Goal: Information Seeking & Learning: Find specific fact

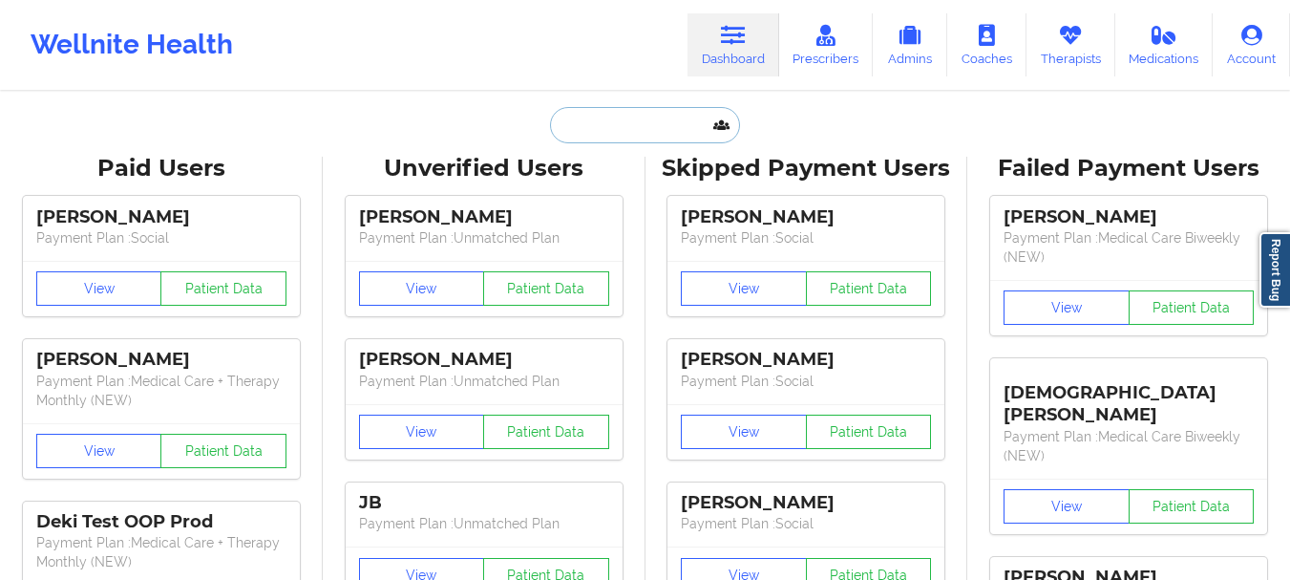
click at [648, 125] on input "text" at bounding box center [644, 125] width 189 height 36
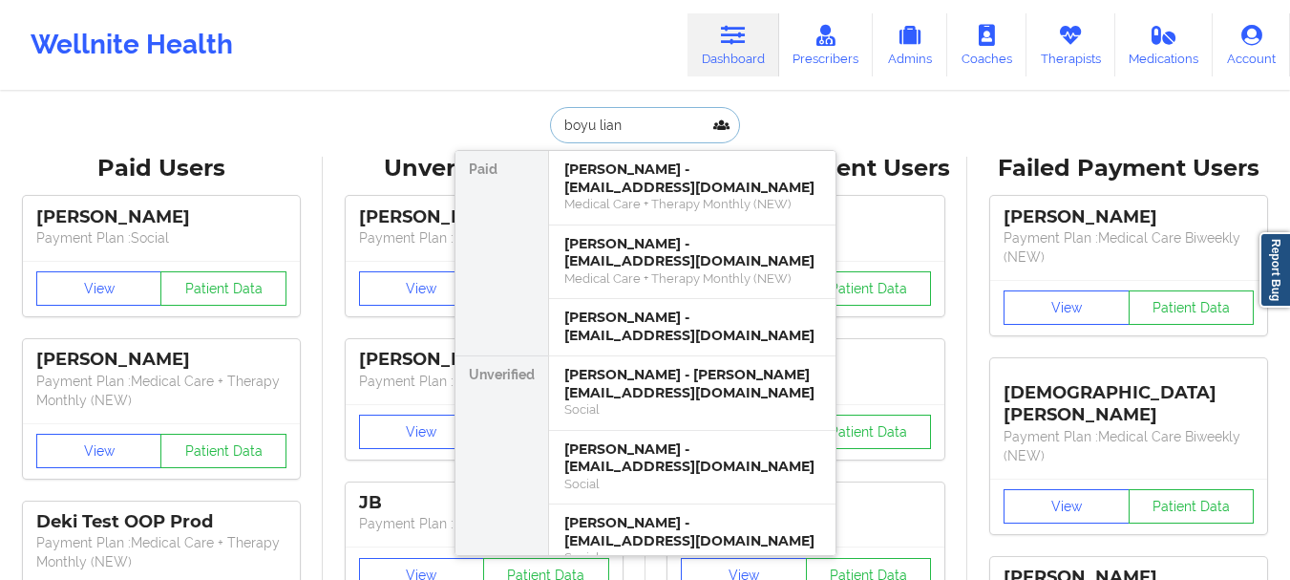
type input "boyu liang"
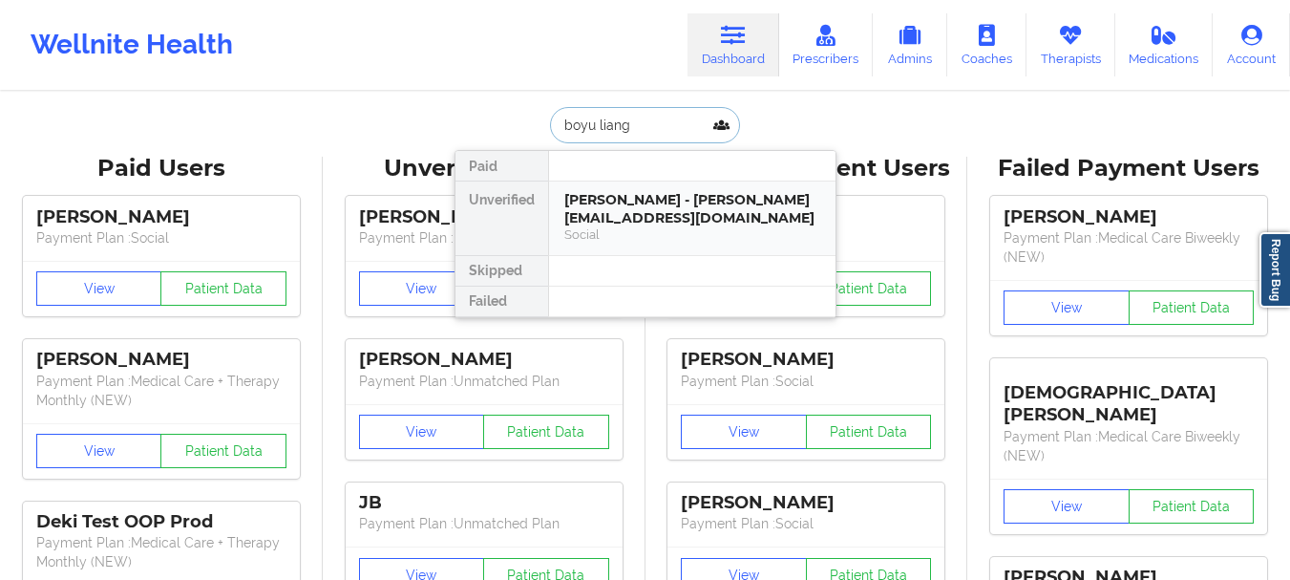
click at [640, 199] on div "[PERSON_NAME] - [PERSON_NAME][EMAIL_ADDRESS][DOMAIN_NAME]" at bounding box center [692, 208] width 256 height 35
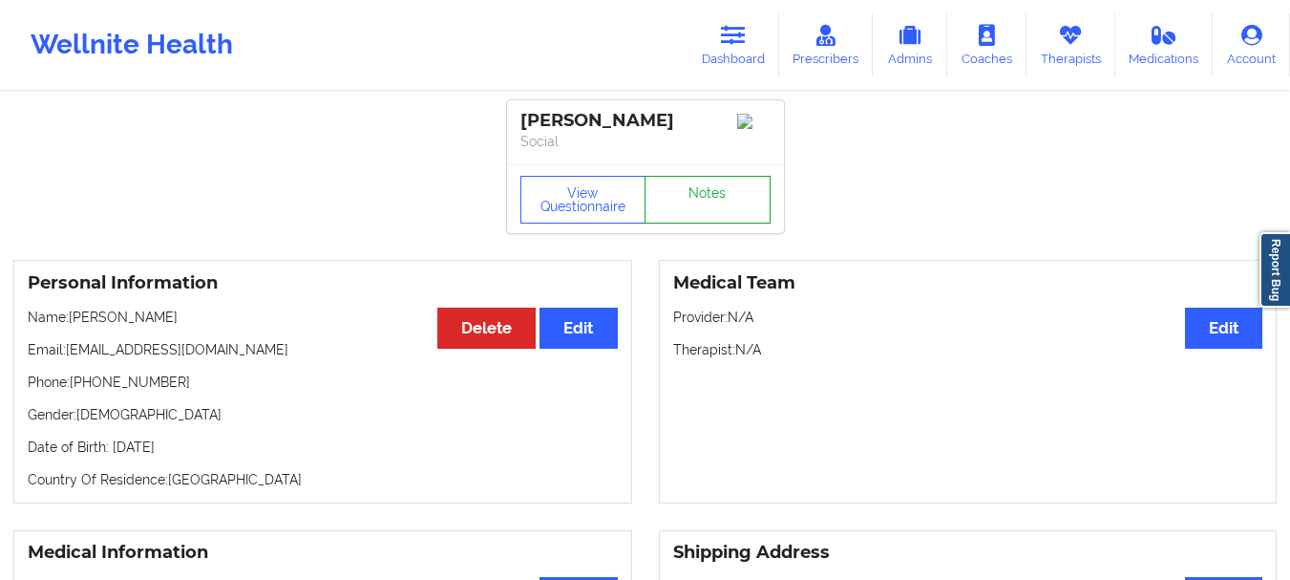
click at [730, 192] on link "Notes" at bounding box center [708, 200] width 126 height 48
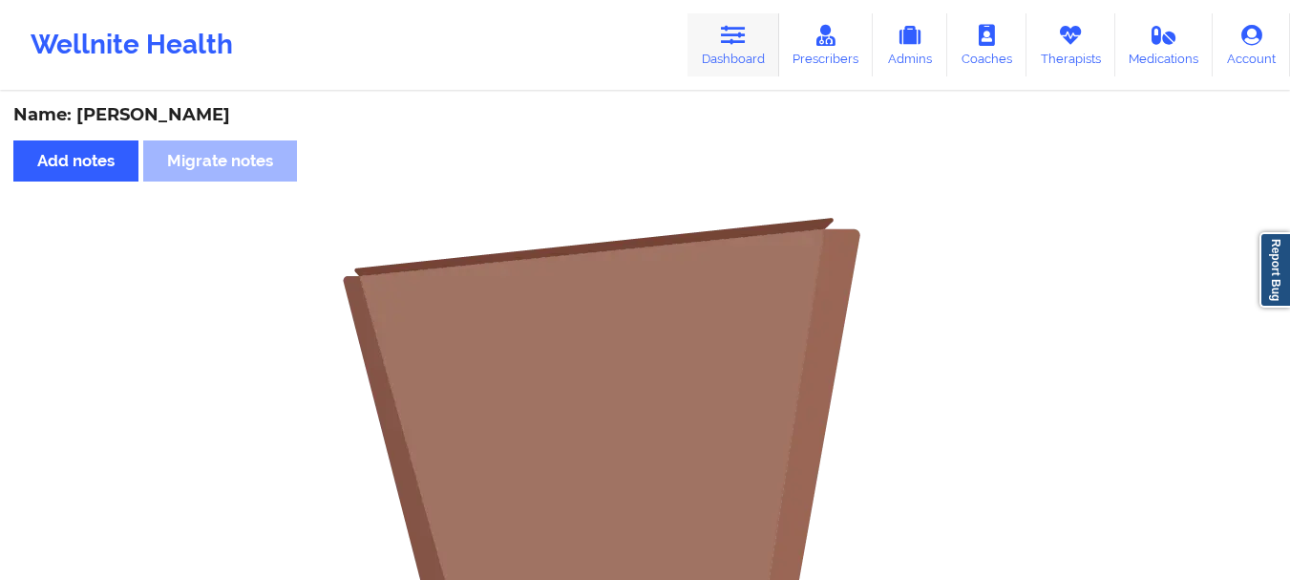
click at [761, 50] on link "Dashboard" at bounding box center [733, 44] width 92 height 63
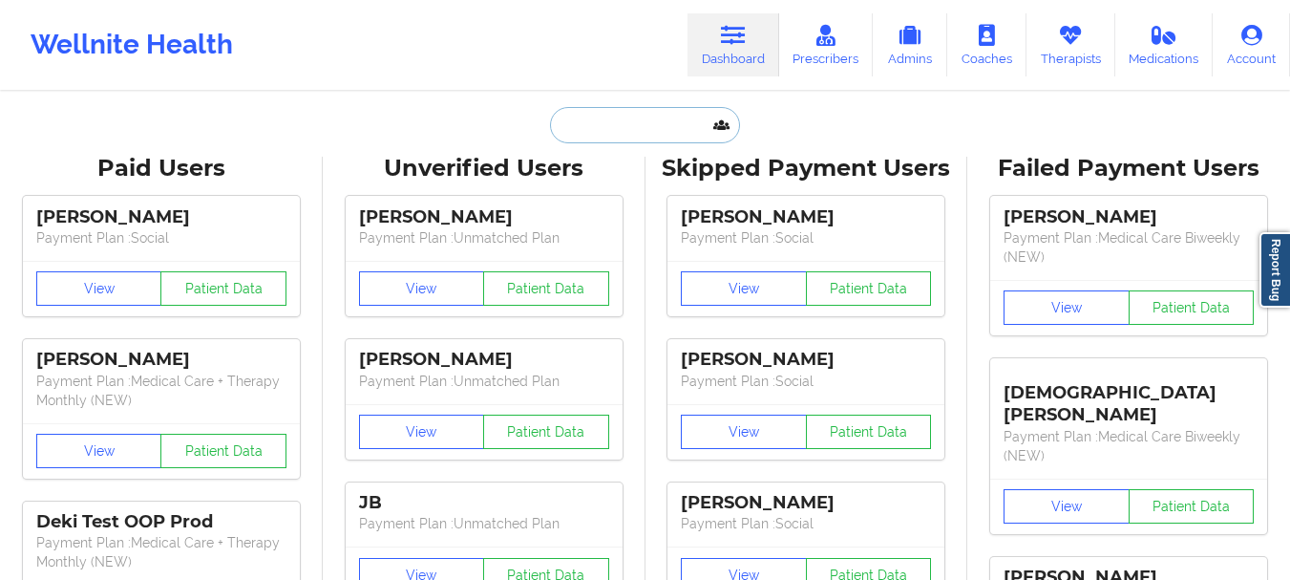
click at [687, 114] on input "text" at bounding box center [644, 125] width 189 height 36
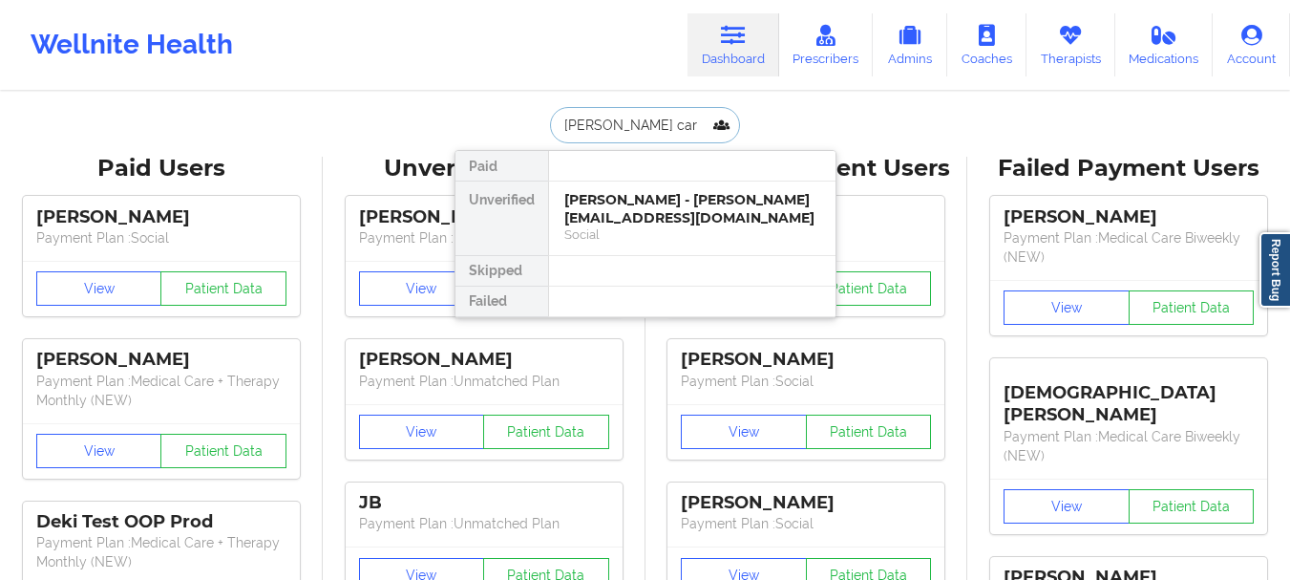
type input "[PERSON_NAME]"
click at [666, 188] on div "[PERSON_NAME] - [EMAIL_ADDRESS][DOMAIN_NAME] Social" at bounding box center [692, 218] width 286 height 74
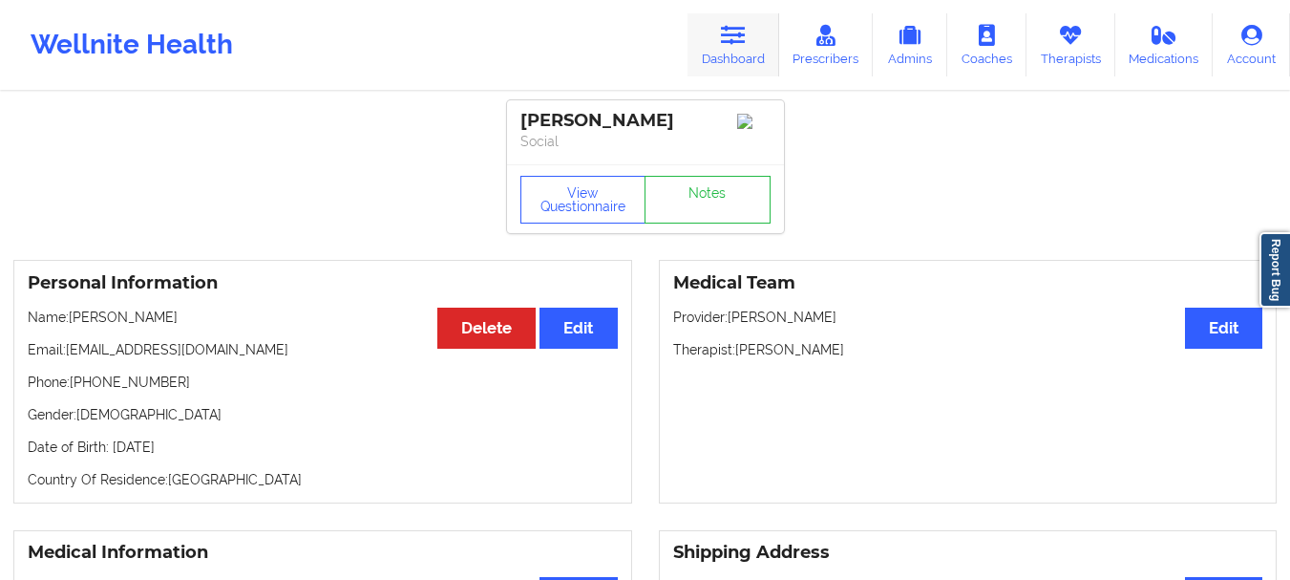
click at [756, 44] on link "Dashboard" at bounding box center [733, 44] width 92 height 63
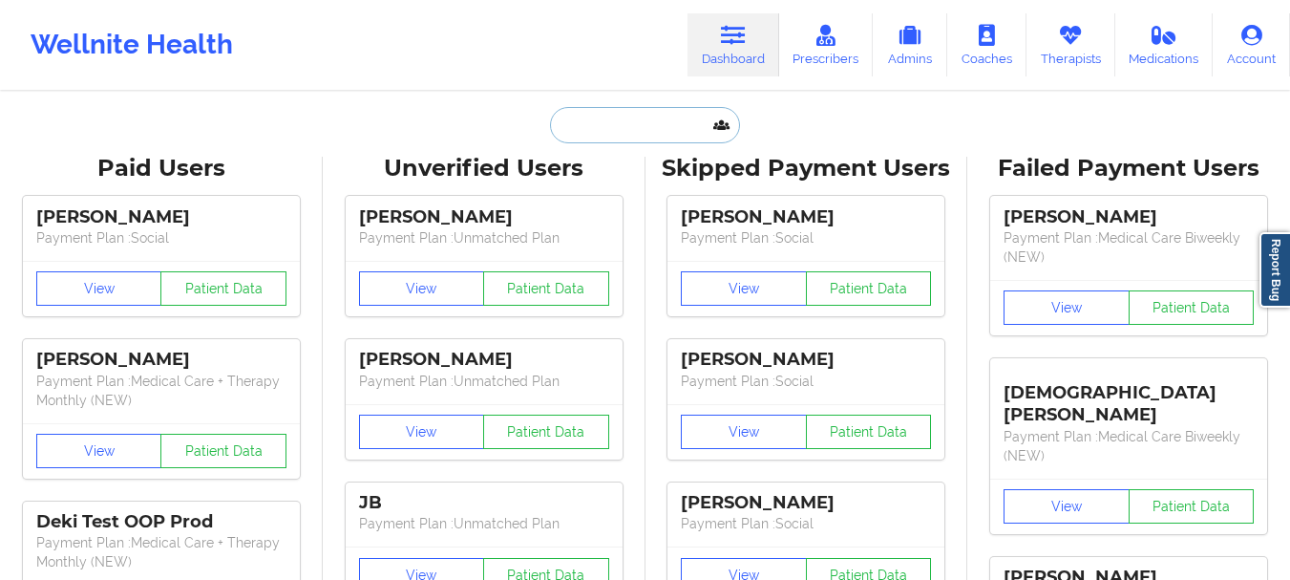
click at [664, 127] on input "text" at bounding box center [644, 125] width 189 height 36
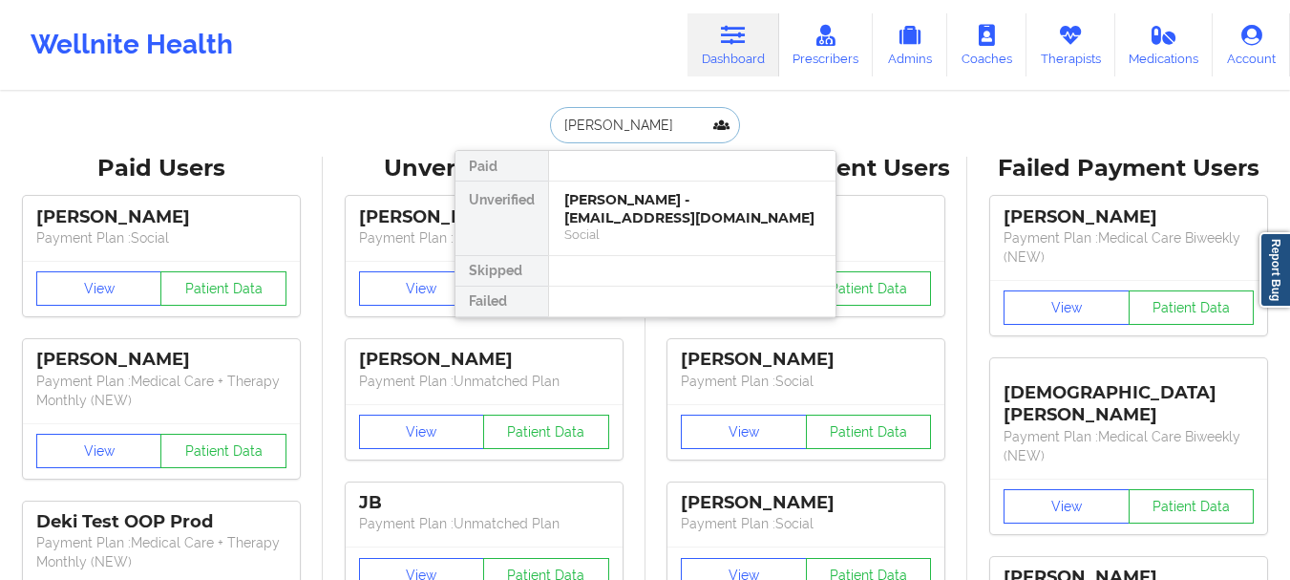
type input "[PERSON_NAME]"
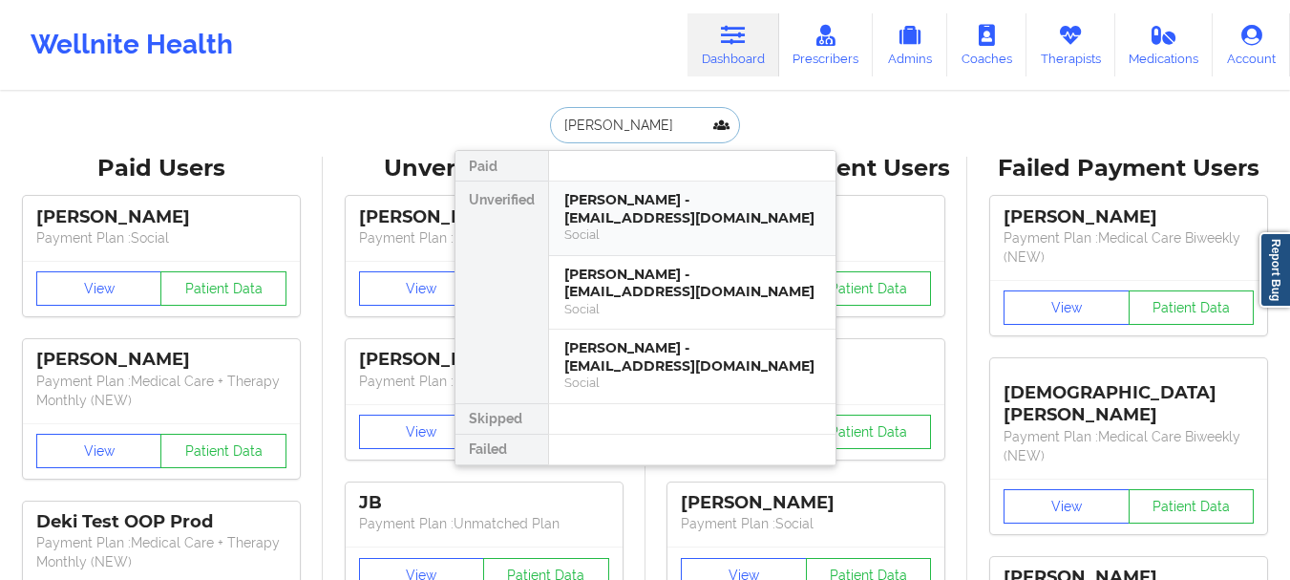
click at [658, 199] on div "[PERSON_NAME] - [EMAIL_ADDRESS][DOMAIN_NAME]" at bounding box center [692, 208] width 256 height 35
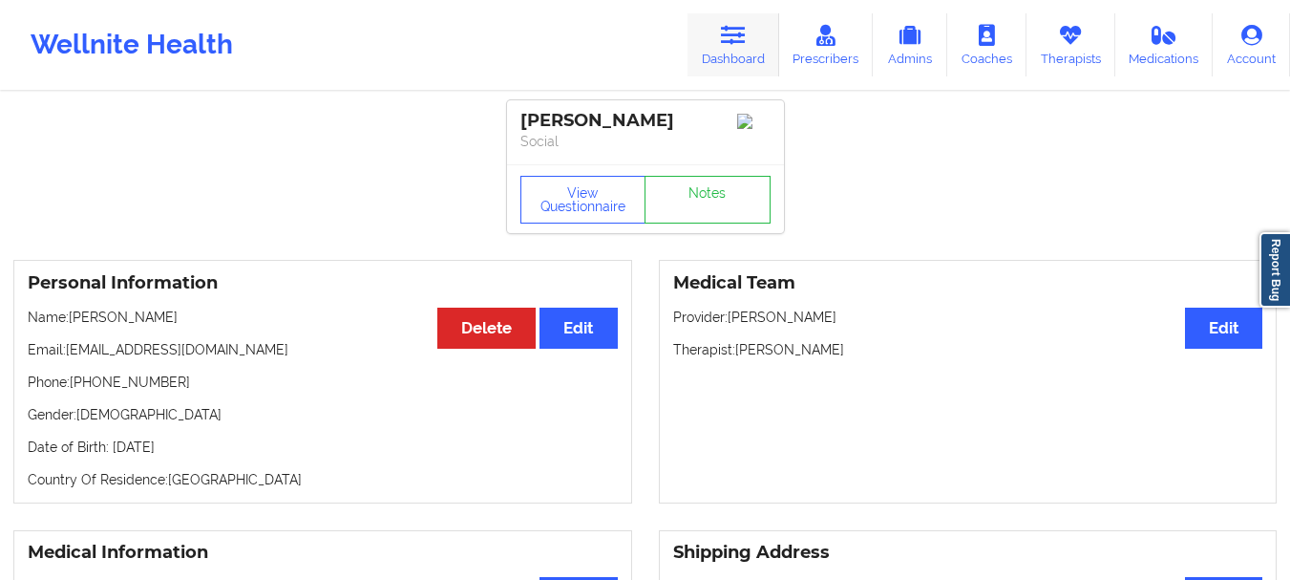
click at [722, 52] on link "Dashboard" at bounding box center [733, 44] width 92 height 63
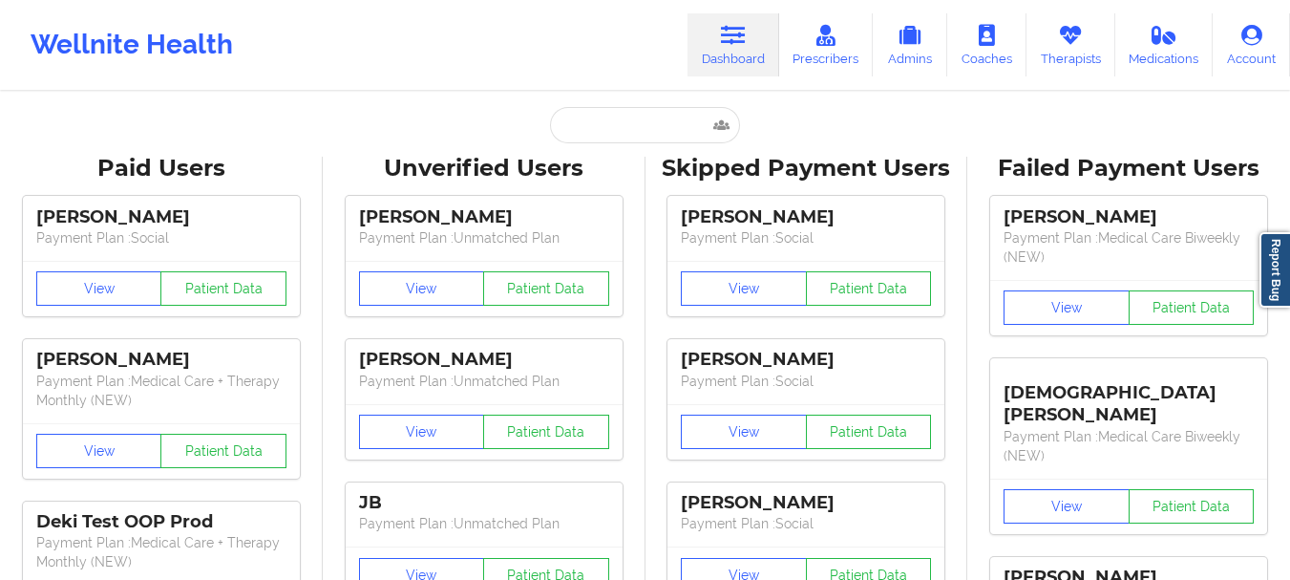
click at [667, 114] on input "text" at bounding box center [644, 125] width 189 height 36
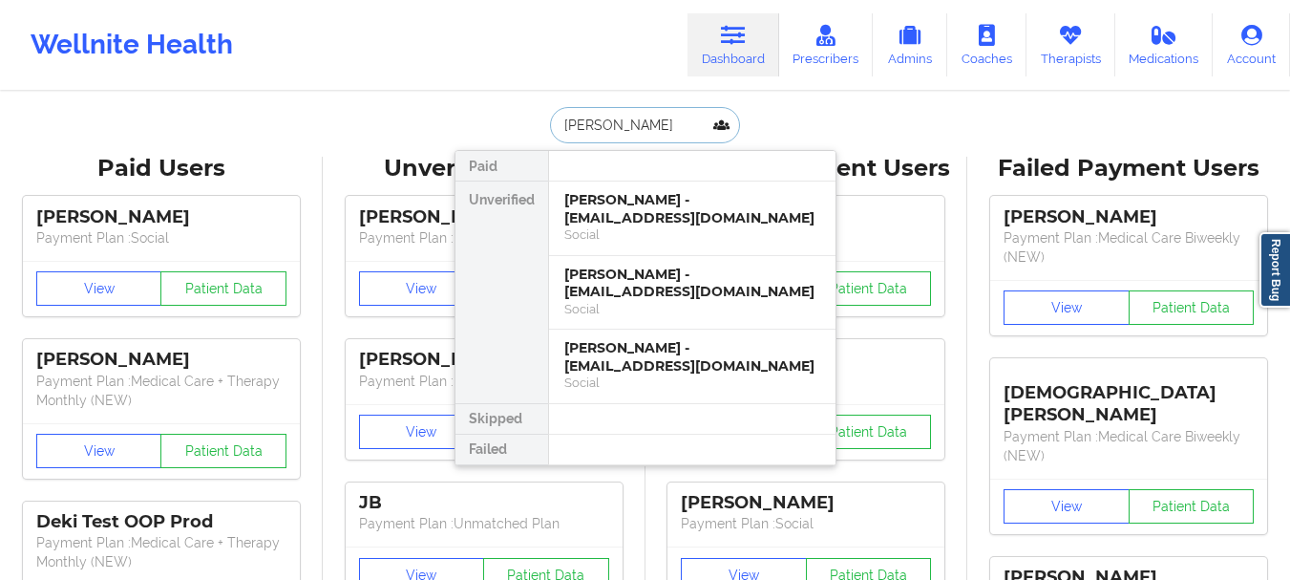
type input "[PERSON_NAME]"
click at [645, 265] on div "[PERSON_NAME] - [EMAIL_ADDRESS][DOMAIN_NAME]" at bounding box center [692, 282] width 256 height 35
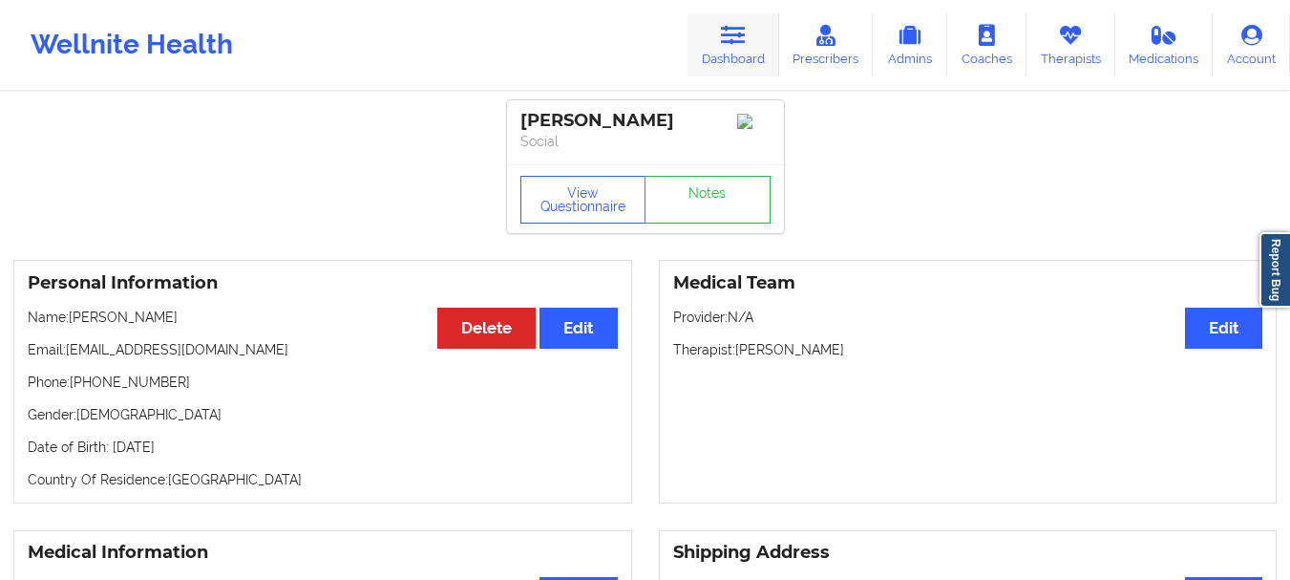
click at [732, 57] on link "Dashboard" at bounding box center [733, 44] width 92 height 63
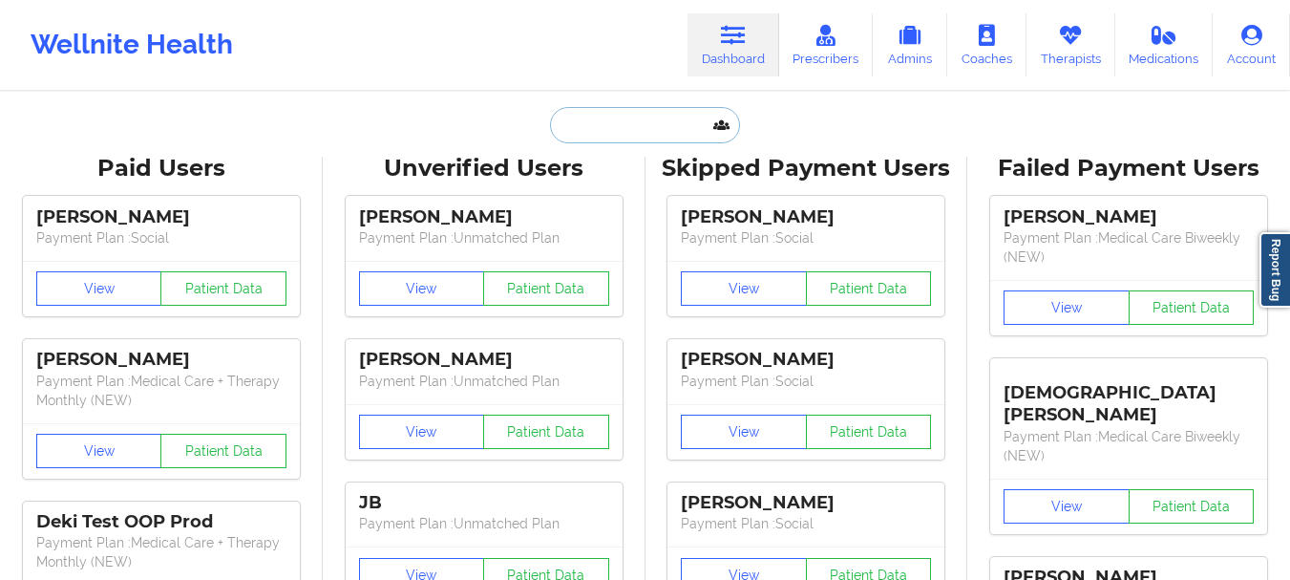
click at [623, 127] on input "text" at bounding box center [644, 125] width 189 height 36
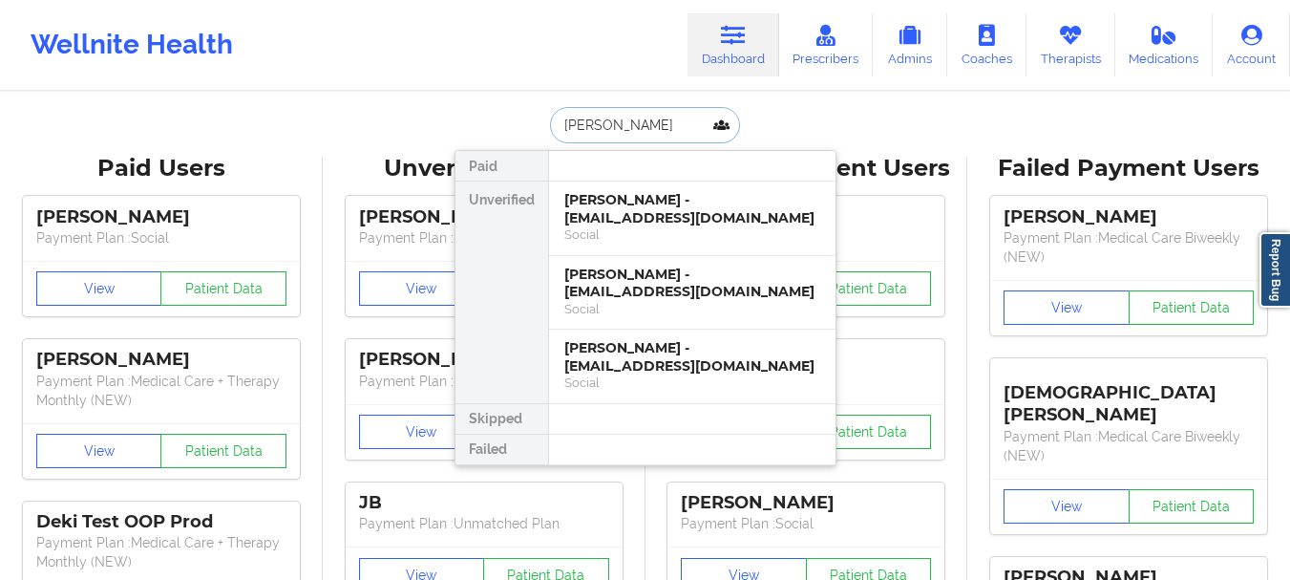
type input "[PERSON_NAME]"
click at [638, 339] on div "[PERSON_NAME] - [EMAIL_ADDRESS][DOMAIN_NAME]" at bounding box center [692, 356] width 256 height 35
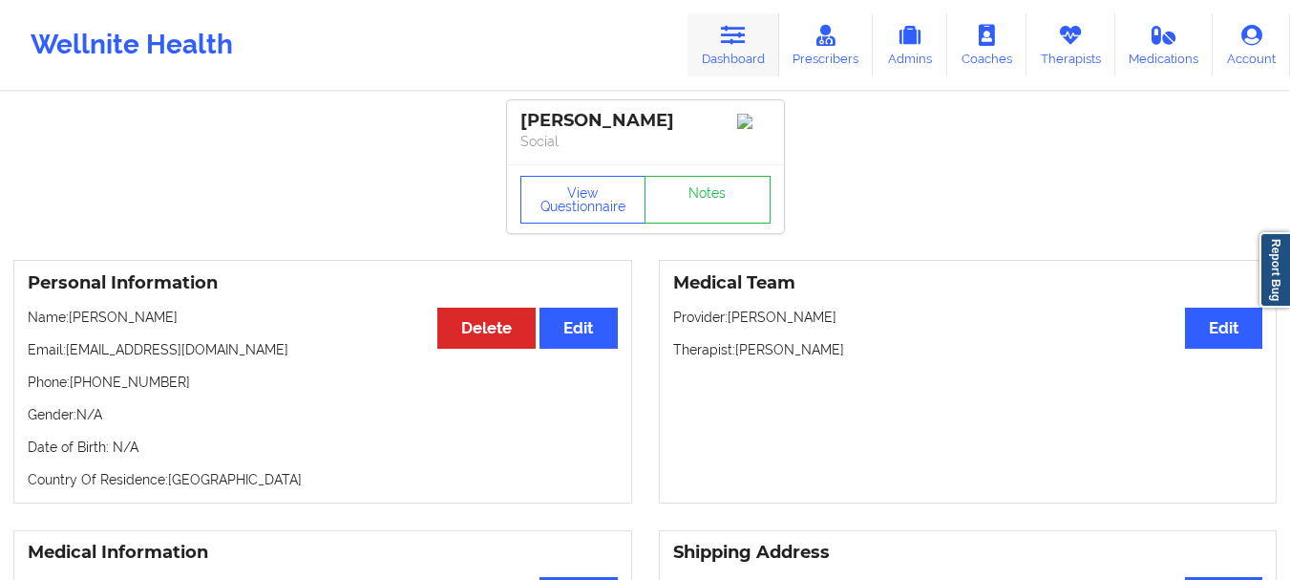
click at [737, 68] on link "Dashboard" at bounding box center [733, 44] width 92 height 63
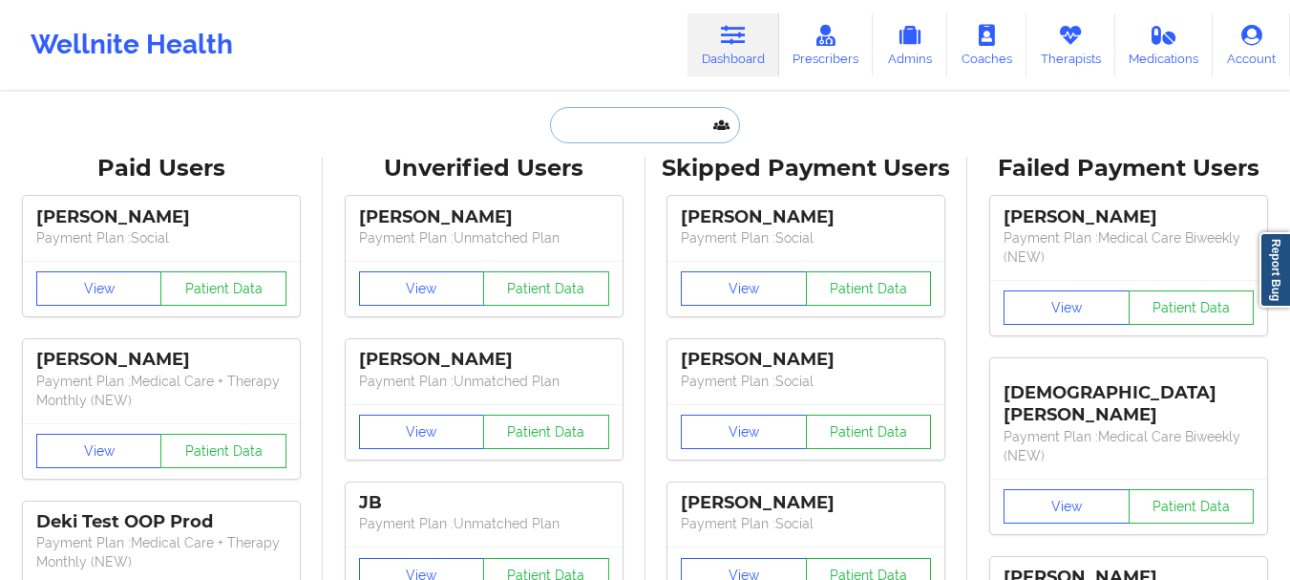
click at [649, 125] on input "text" at bounding box center [644, 125] width 189 height 36
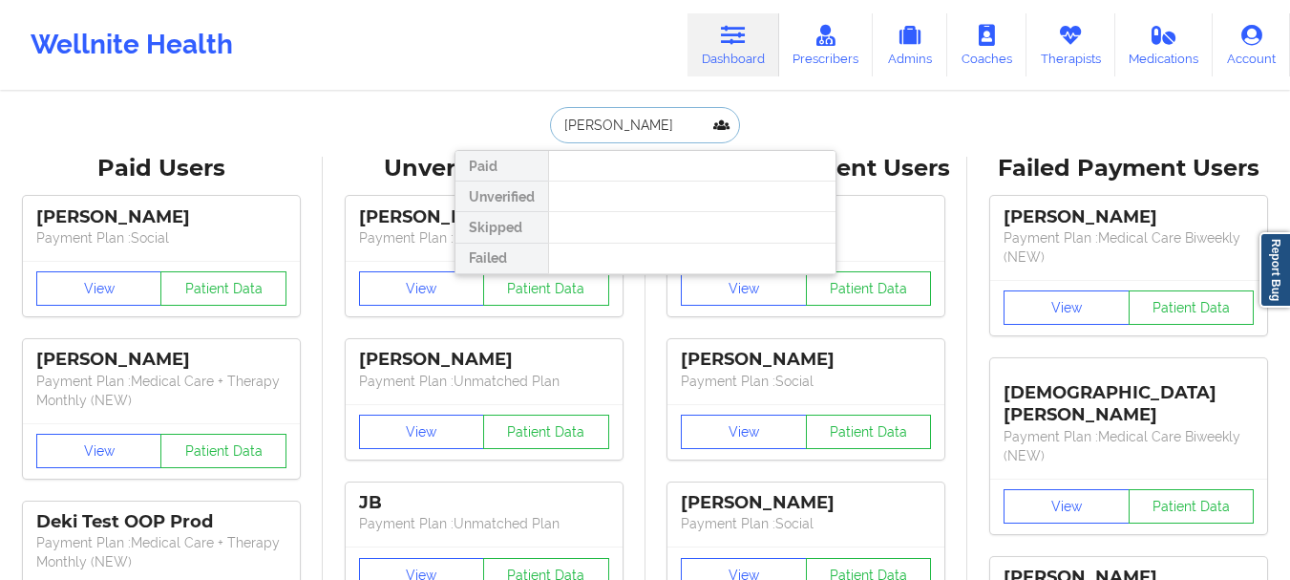
type input "[PERSON_NAME]"
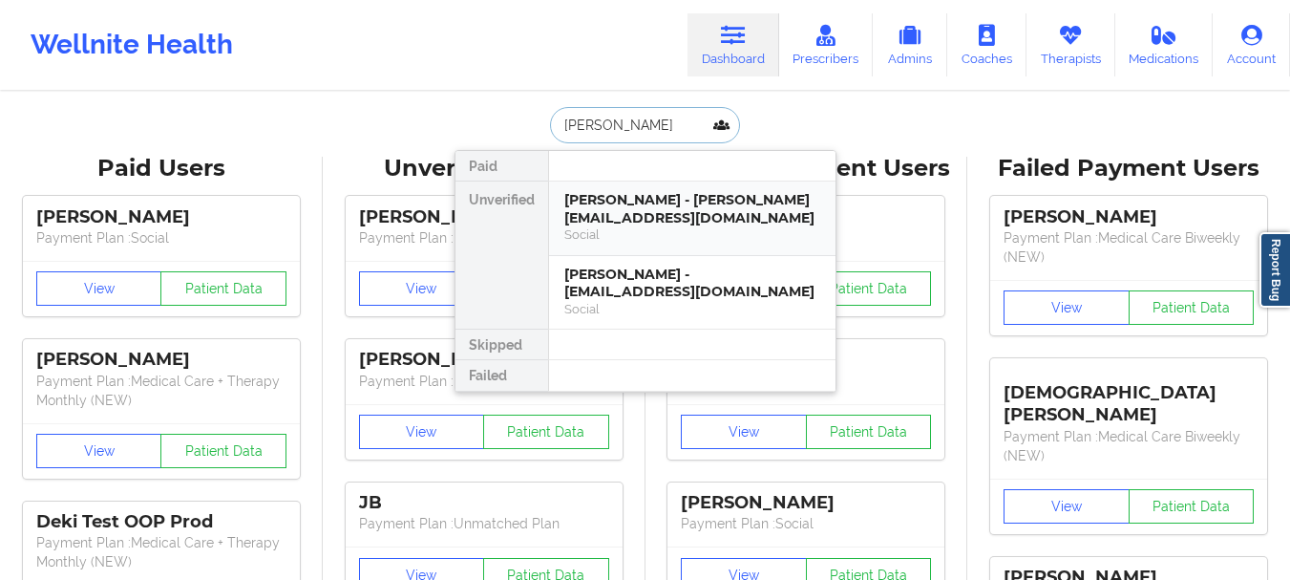
click at [672, 201] on div "[PERSON_NAME] - [PERSON_NAME][EMAIL_ADDRESS][DOMAIN_NAME]" at bounding box center [692, 208] width 256 height 35
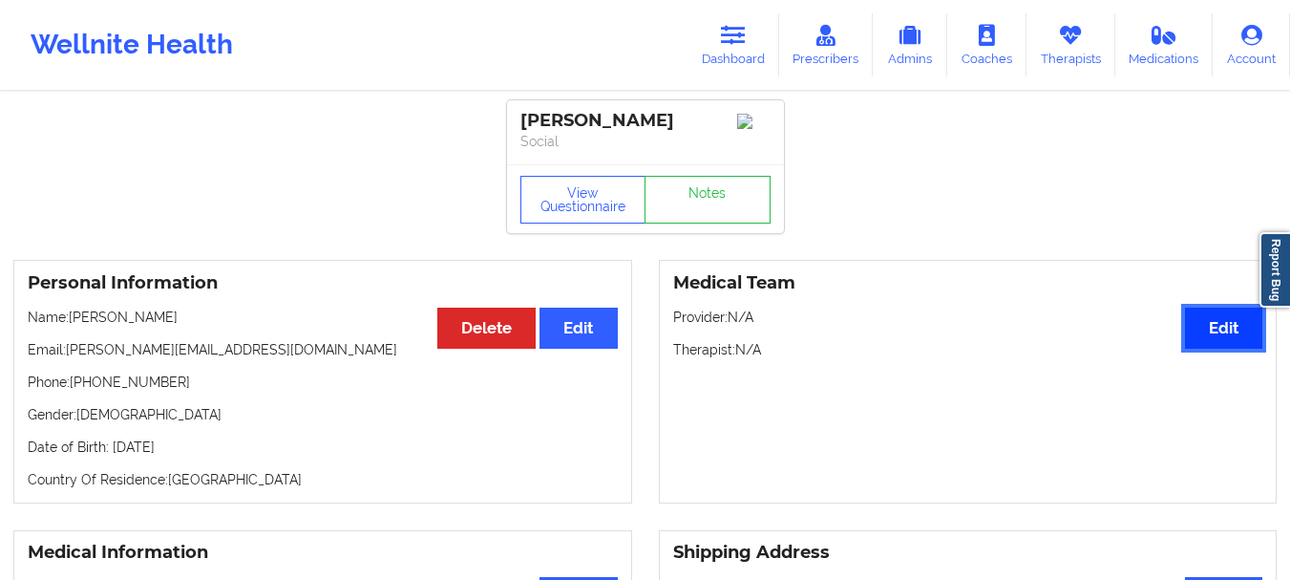
click at [1206, 330] on button "Edit" at bounding box center [1223, 327] width 77 height 41
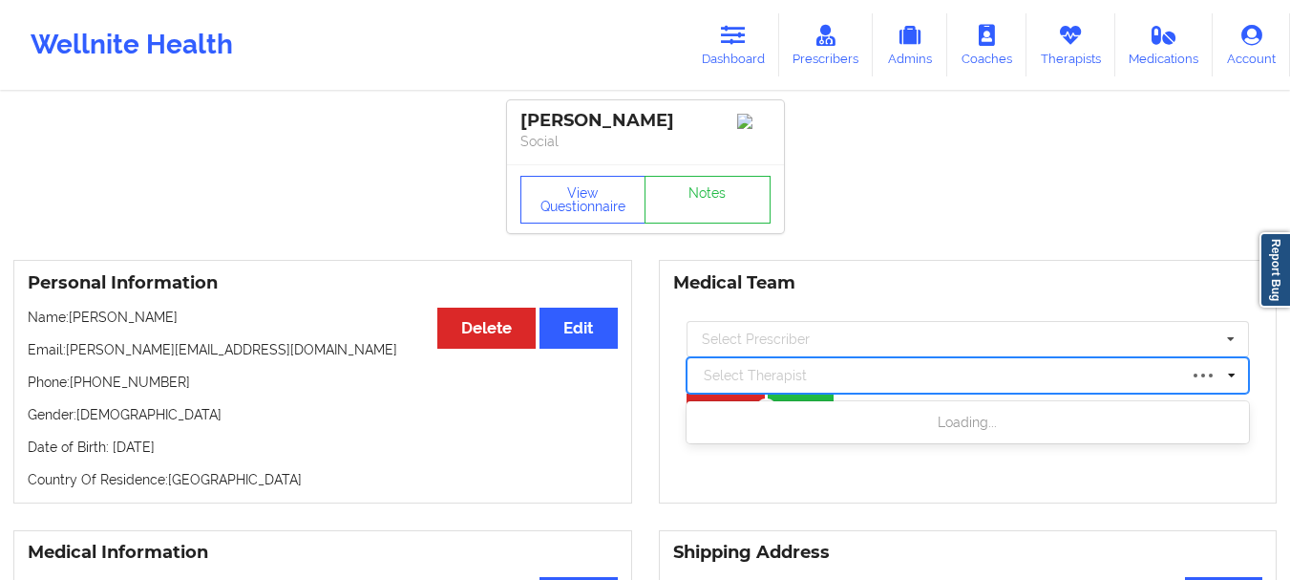
click at [750, 375] on div at bounding box center [941, 375] width 474 height 23
type input "[PERSON_NAME]"
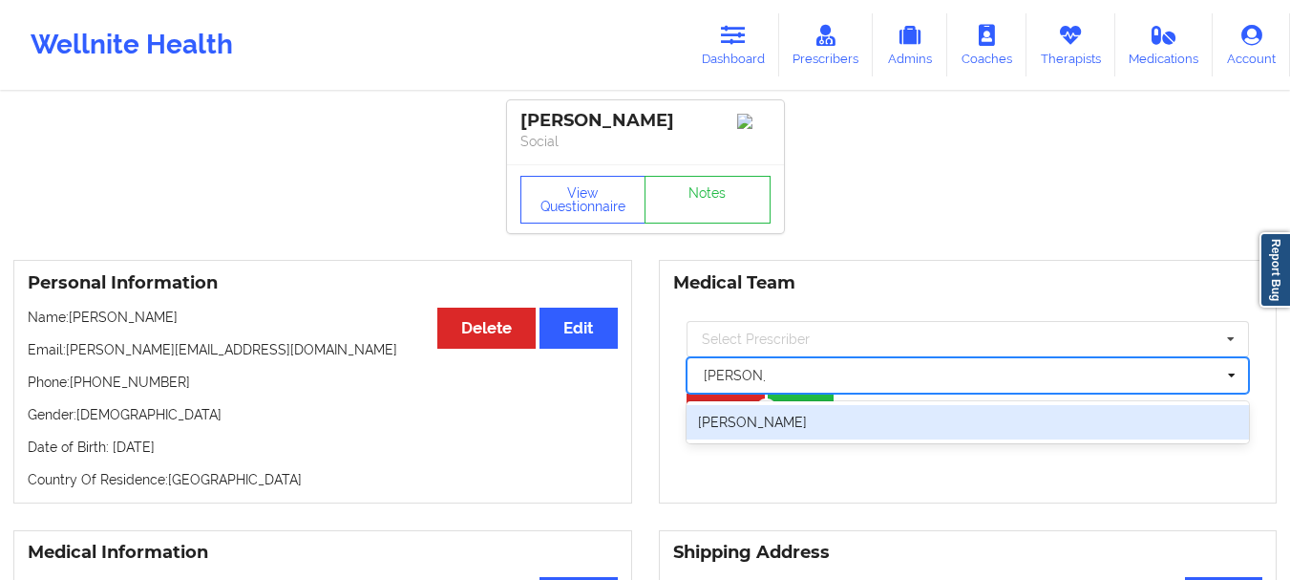
click at [743, 433] on div "[PERSON_NAME]" at bounding box center [968, 422] width 563 height 34
type input "[PERSON_NAME]"
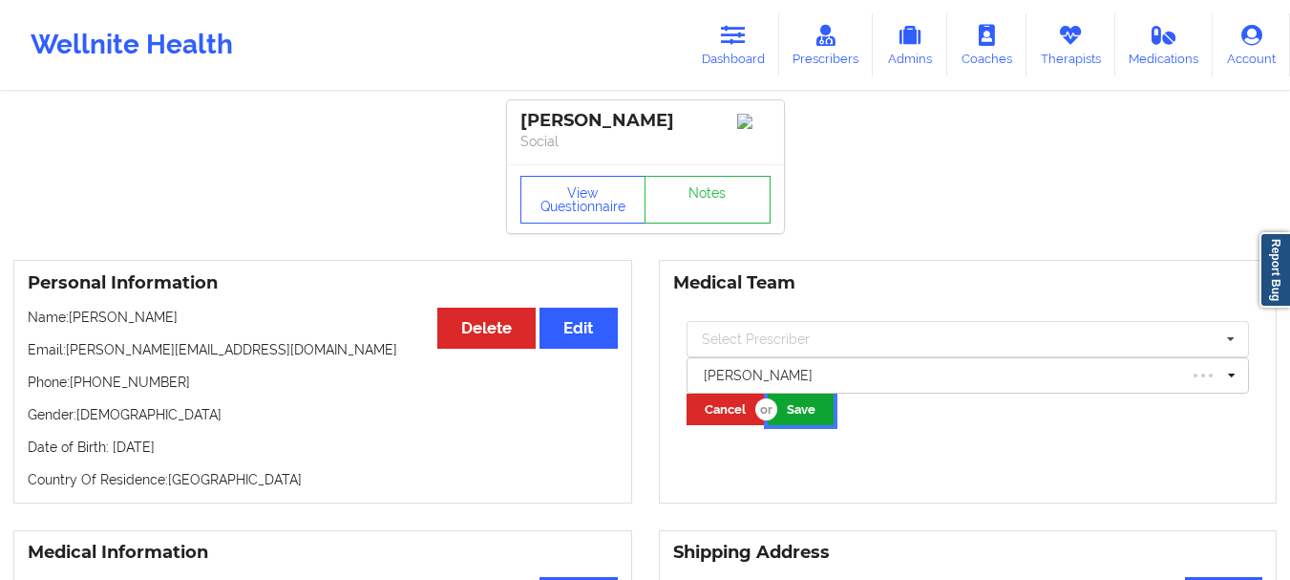
click at [800, 408] on button "Save" at bounding box center [801, 409] width 66 height 32
click at [742, 33] on icon at bounding box center [733, 35] width 25 height 21
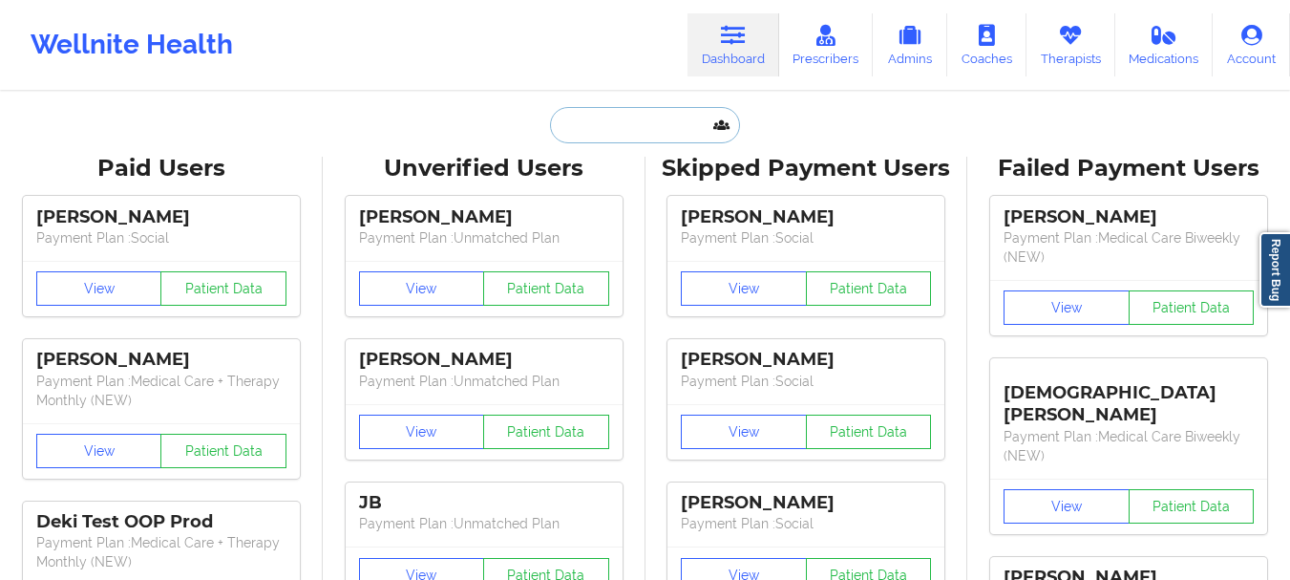
click at [618, 129] on input "text" at bounding box center [644, 125] width 189 height 36
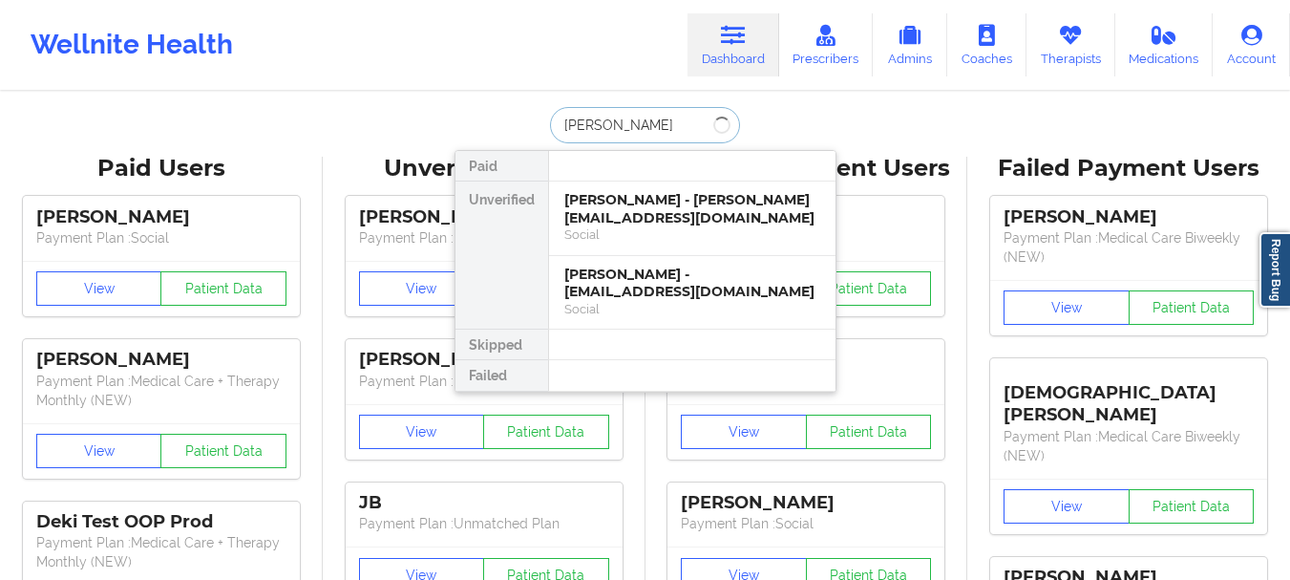
type input "[PERSON_NAME]"
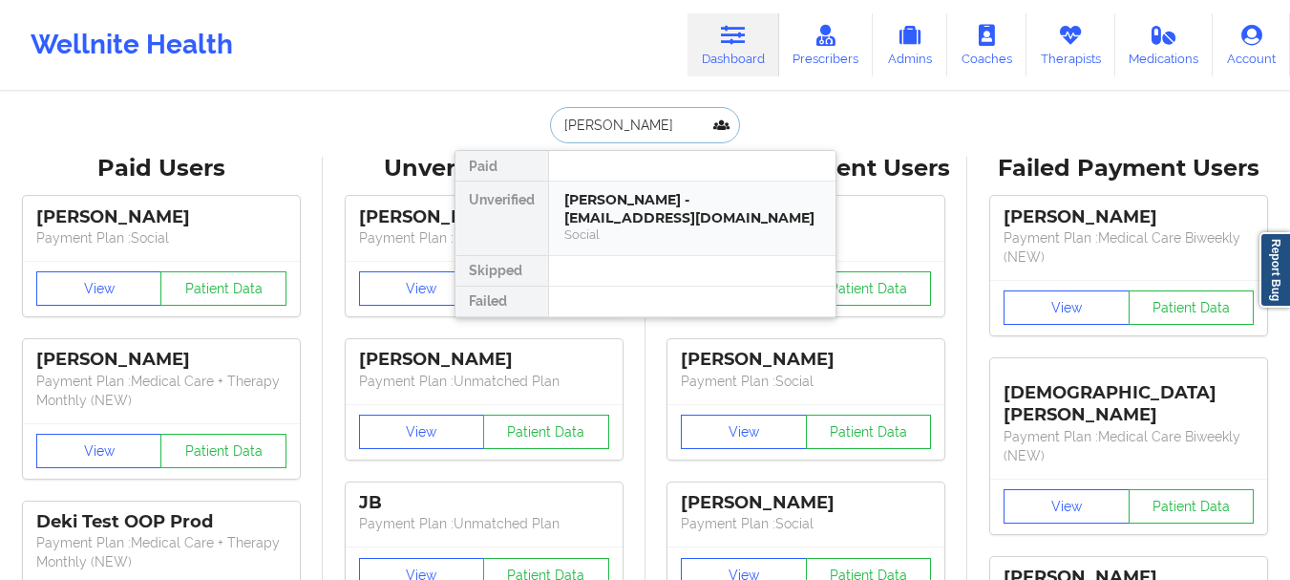
click at [619, 202] on div "[PERSON_NAME] - [EMAIL_ADDRESS][DOMAIN_NAME]" at bounding box center [692, 208] width 256 height 35
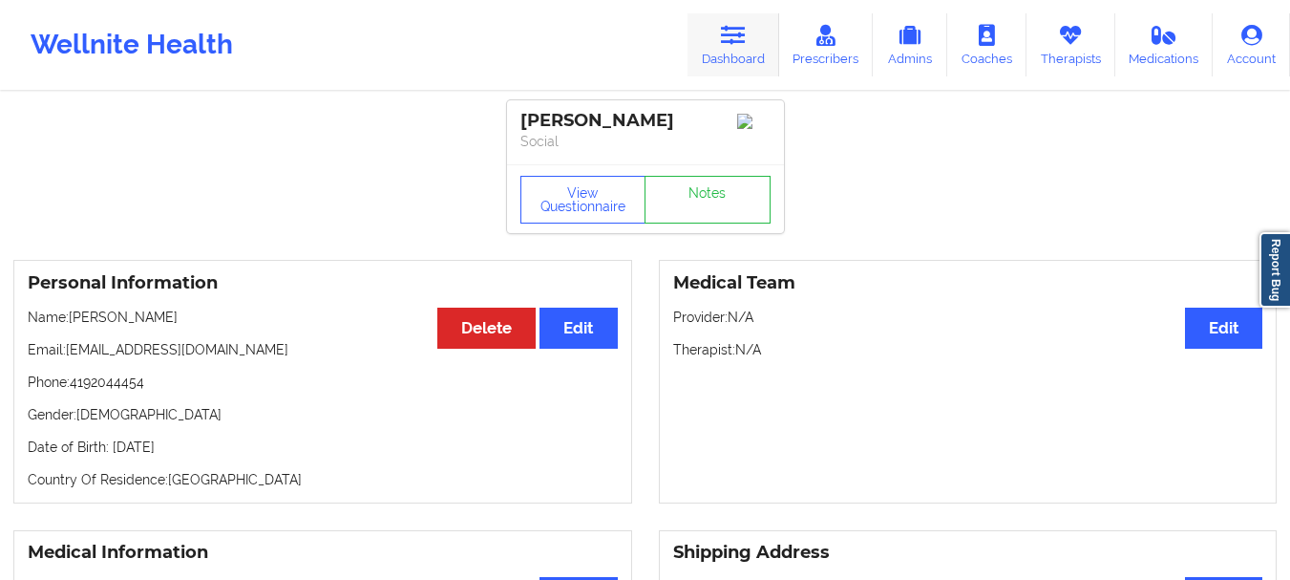
click at [709, 50] on link "Dashboard" at bounding box center [733, 44] width 92 height 63
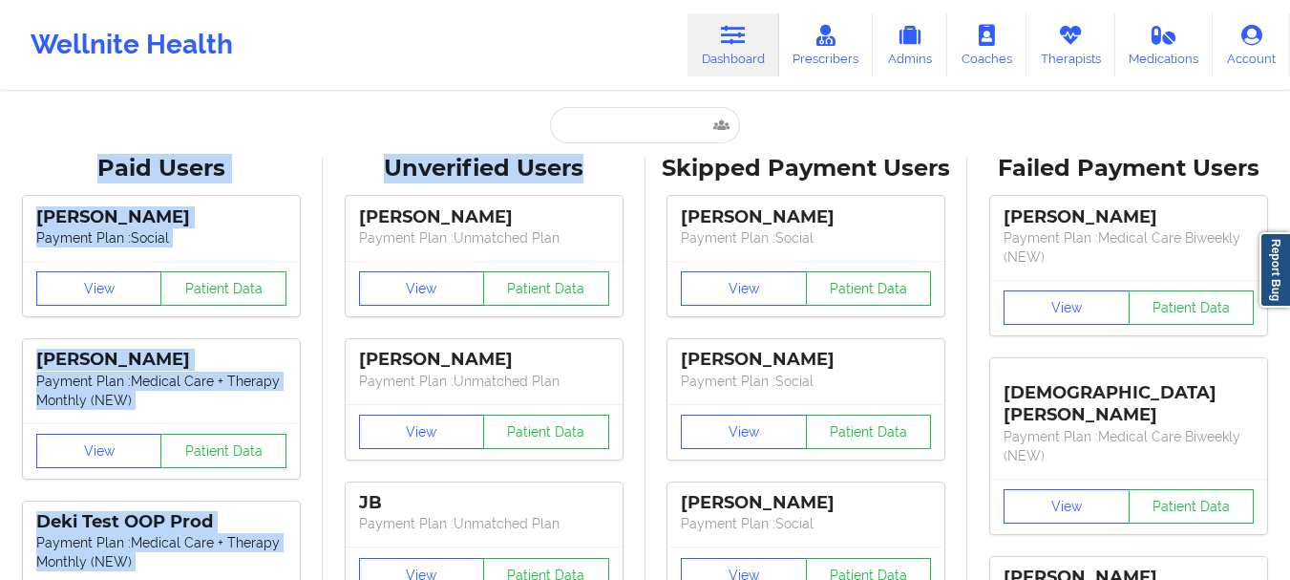
drag, startPoint x: 637, startPoint y: 98, endPoint x: 618, endPoint y: 148, distance: 53.2
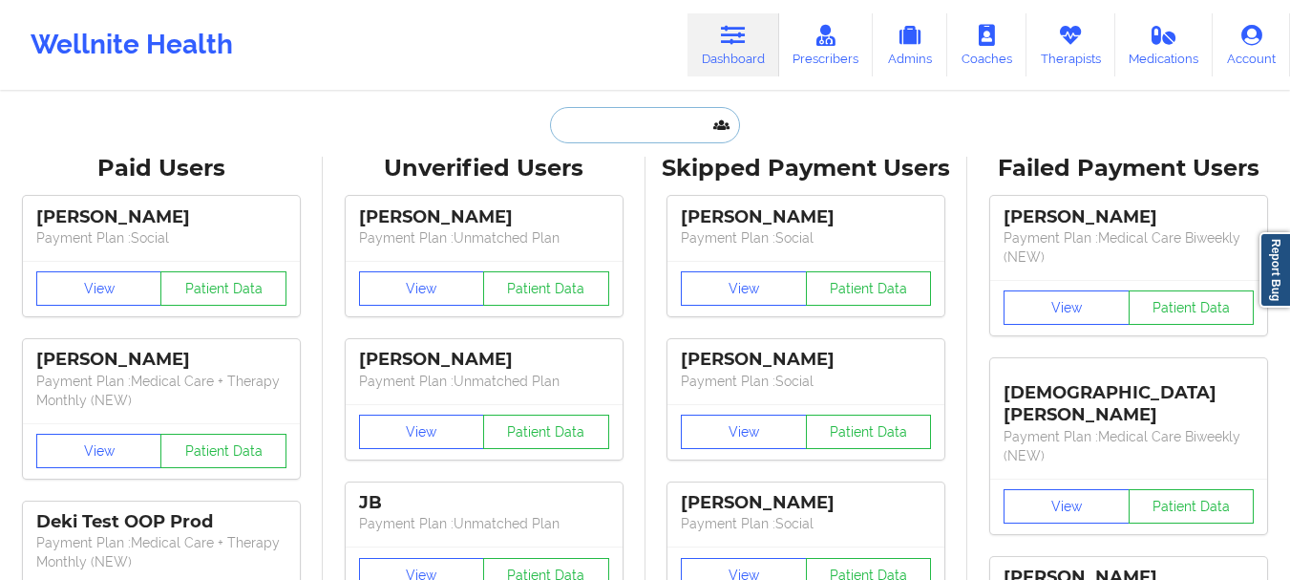
click at [637, 132] on input "text" at bounding box center [644, 125] width 189 height 36
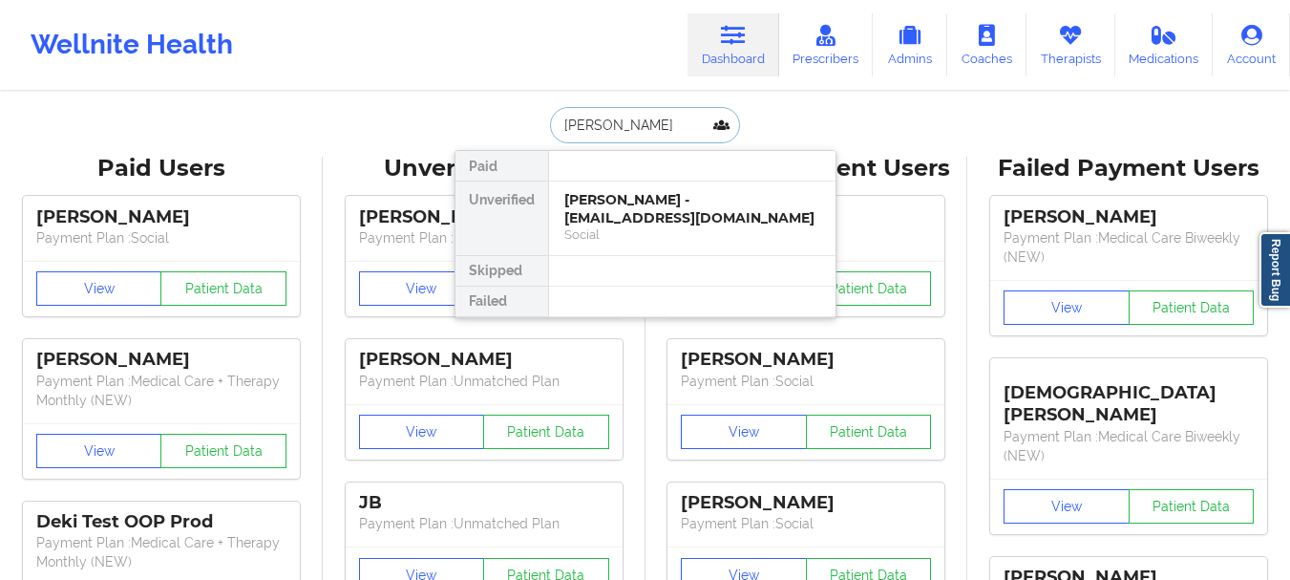
type input "[PERSON_NAME]"
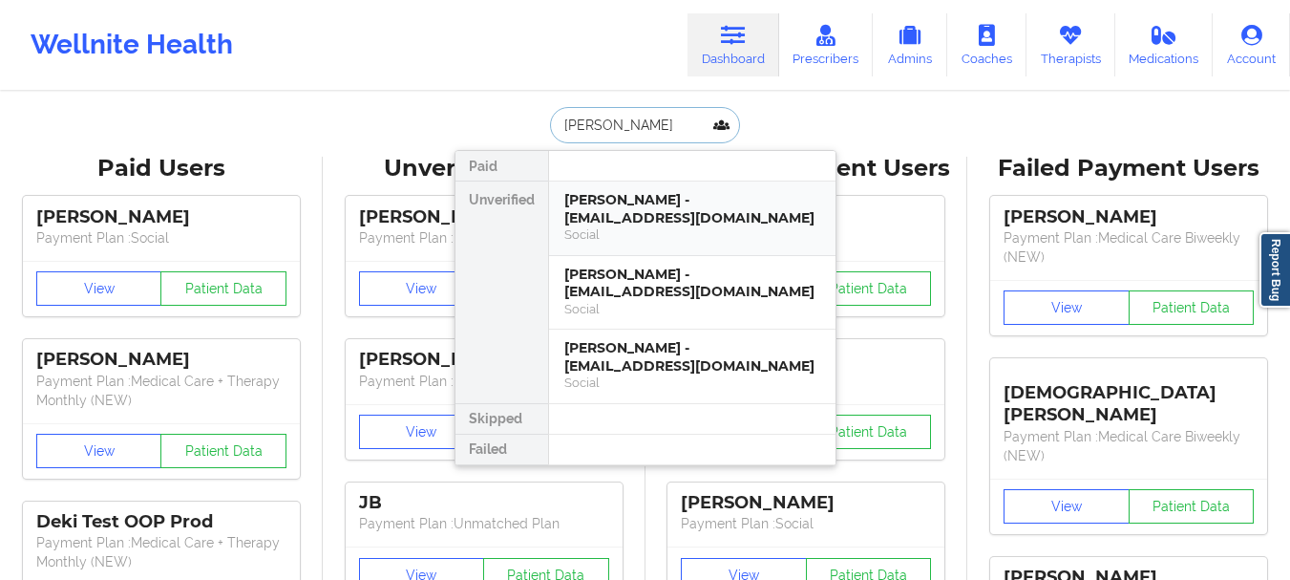
click at [717, 205] on div "[PERSON_NAME] - [EMAIL_ADDRESS][DOMAIN_NAME]" at bounding box center [692, 208] width 256 height 35
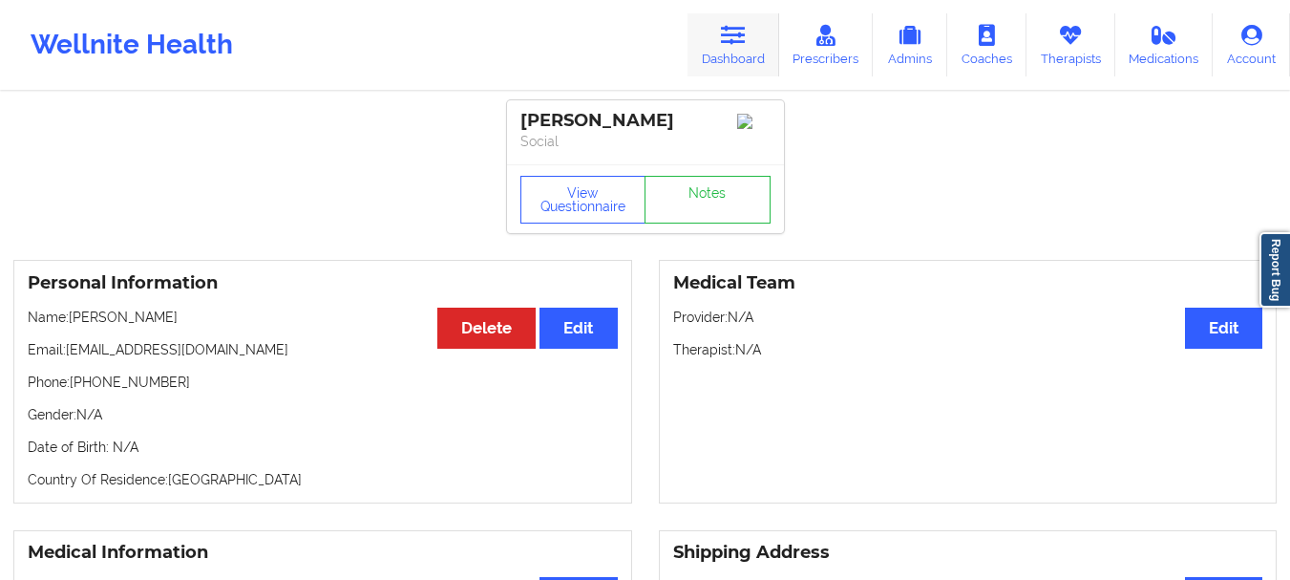
click at [751, 43] on link "Dashboard" at bounding box center [733, 44] width 92 height 63
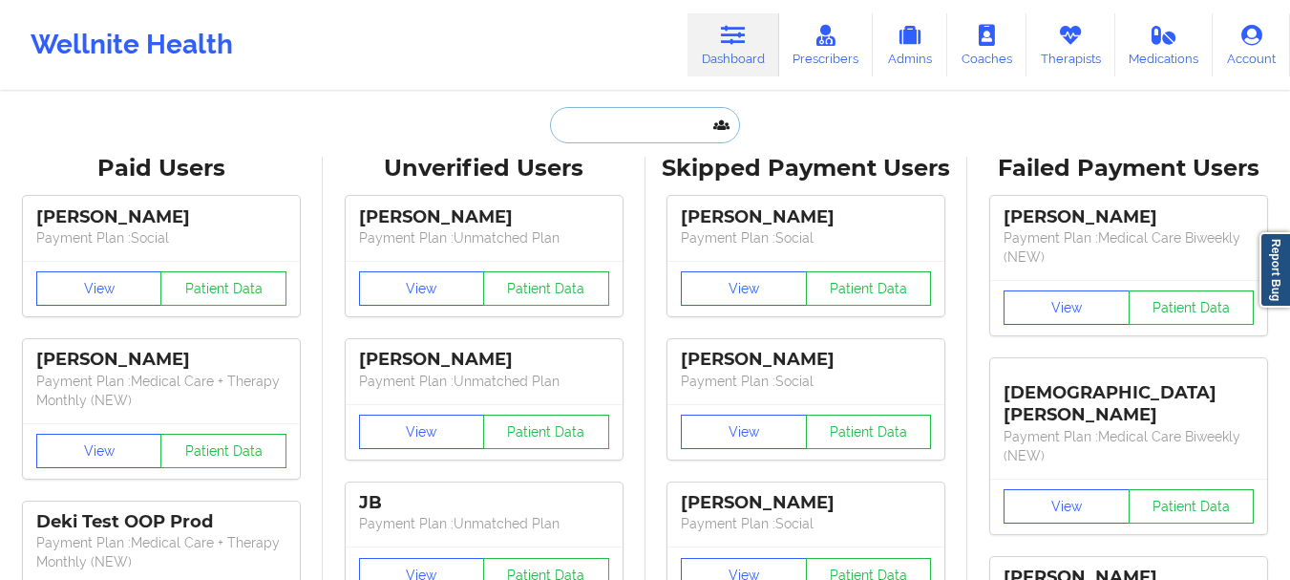
click at [673, 129] on input "text" at bounding box center [644, 125] width 189 height 36
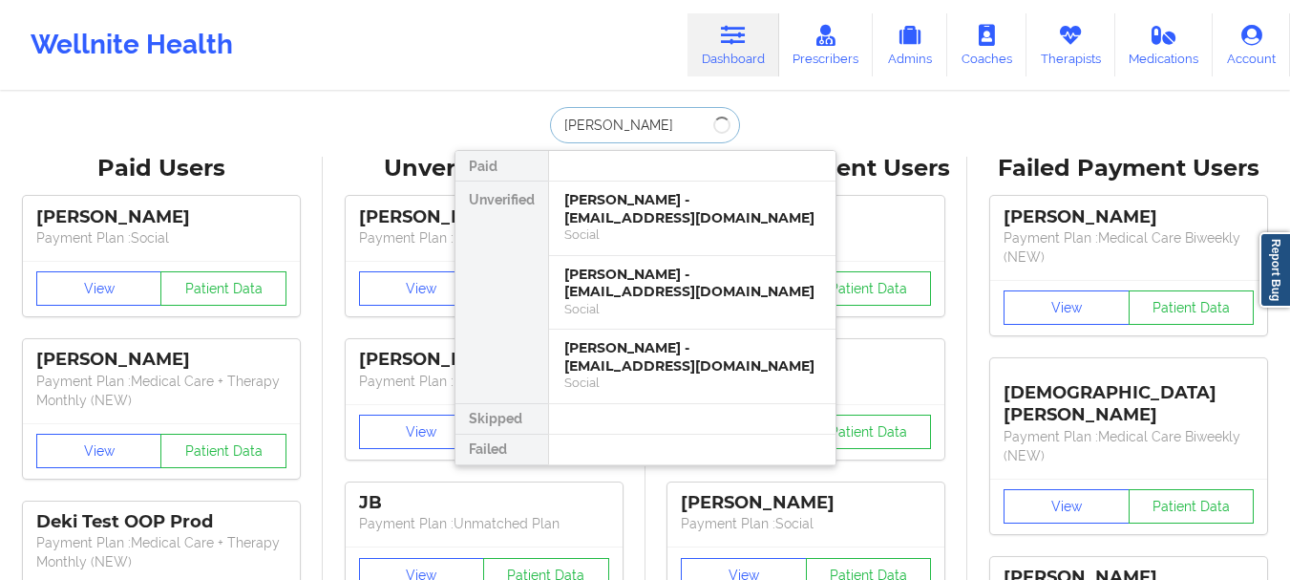
type input "[PERSON_NAME]"
click at [648, 299] on div "[PERSON_NAME] - [EMAIL_ADDRESS][DOMAIN_NAME]" at bounding box center [692, 282] width 256 height 35
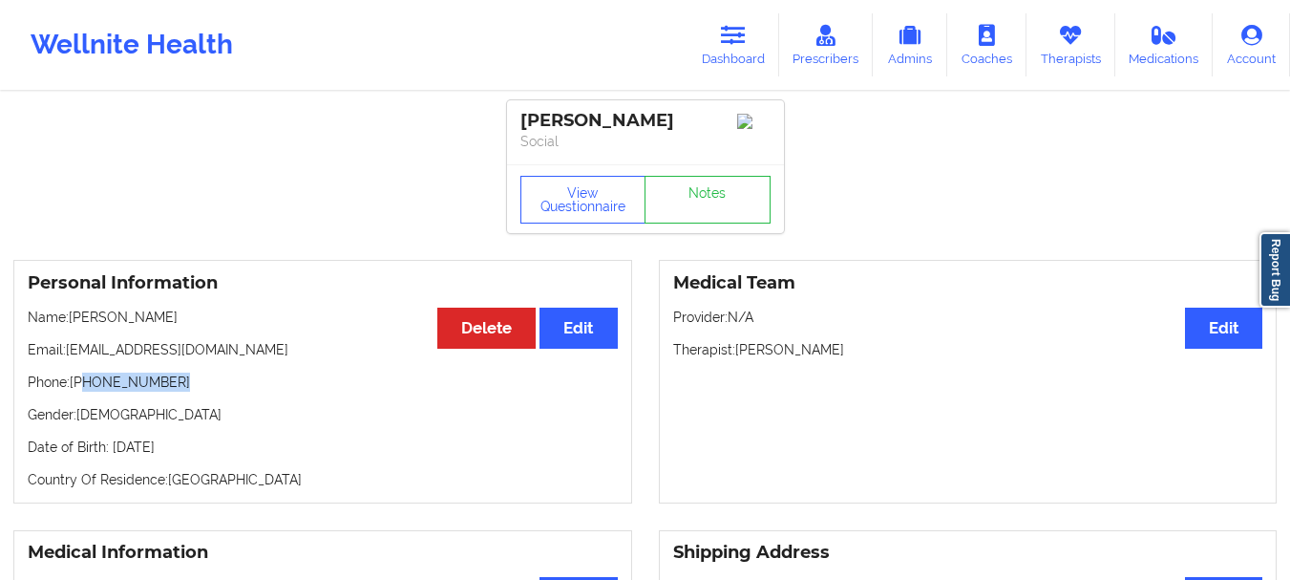
drag, startPoint x: 180, startPoint y: 391, endPoint x: 85, endPoint y: 392, distance: 95.5
click at [85, 391] on p "Phone: [PHONE_NUMBER]" at bounding box center [323, 381] width 590 height 19
copy p "[PHONE_NUMBER]"
click at [732, 51] on link "Dashboard" at bounding box center [733, 44] width 92 height 63
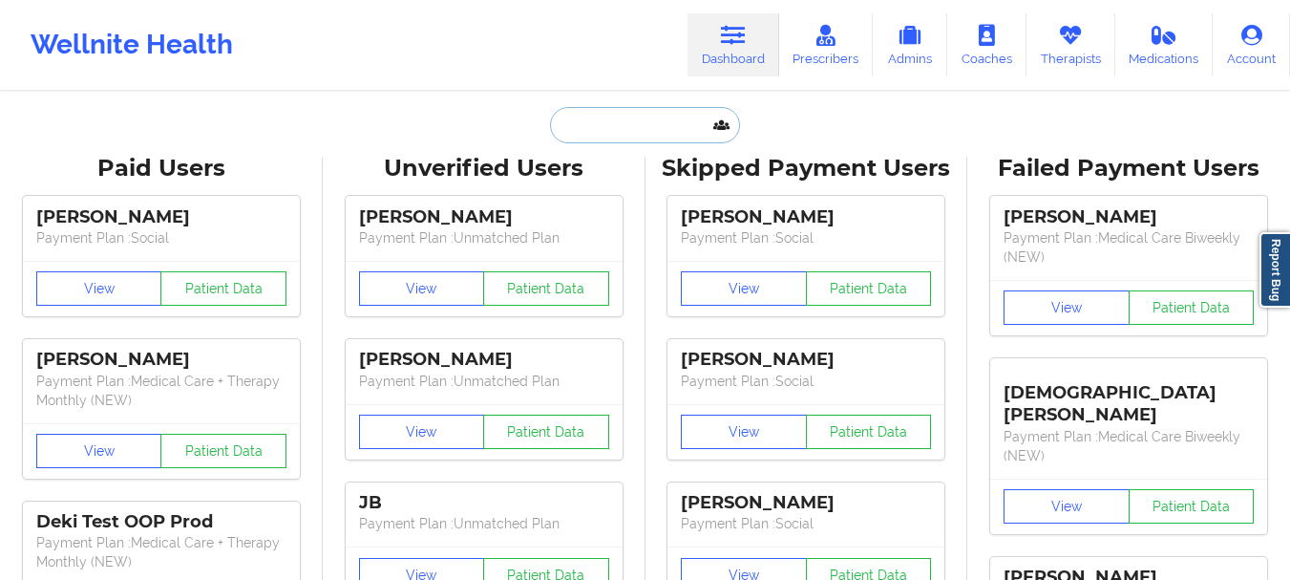
click at [681, 140] on input "text" at bounding box center [644, 125] width 189 height 36
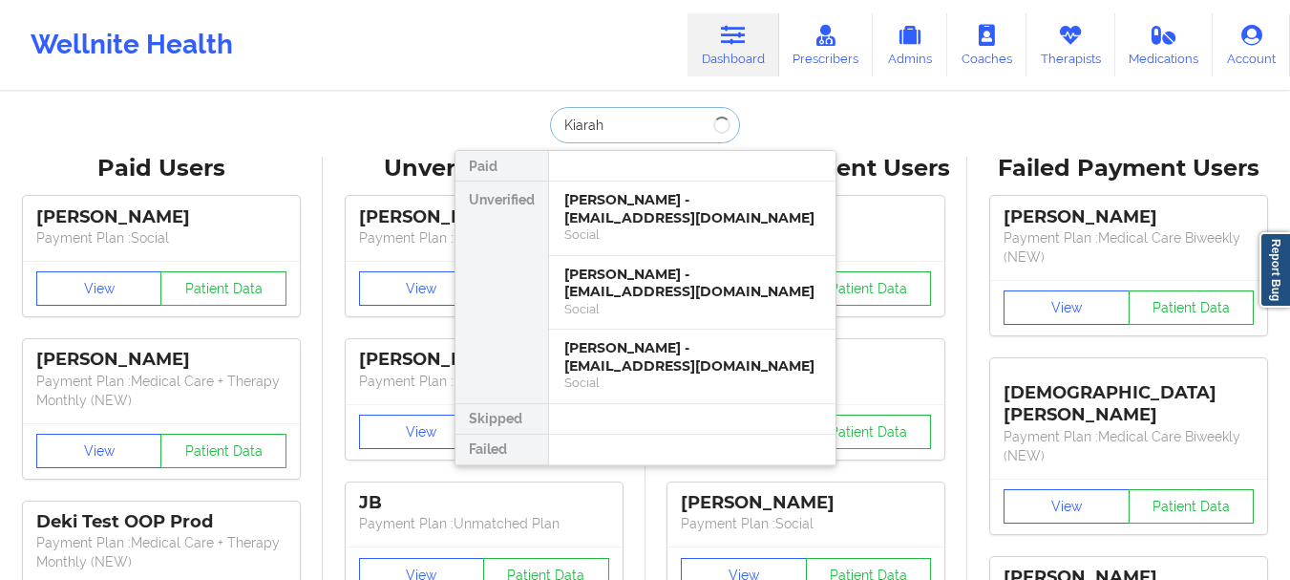
type input "Kiarah l"
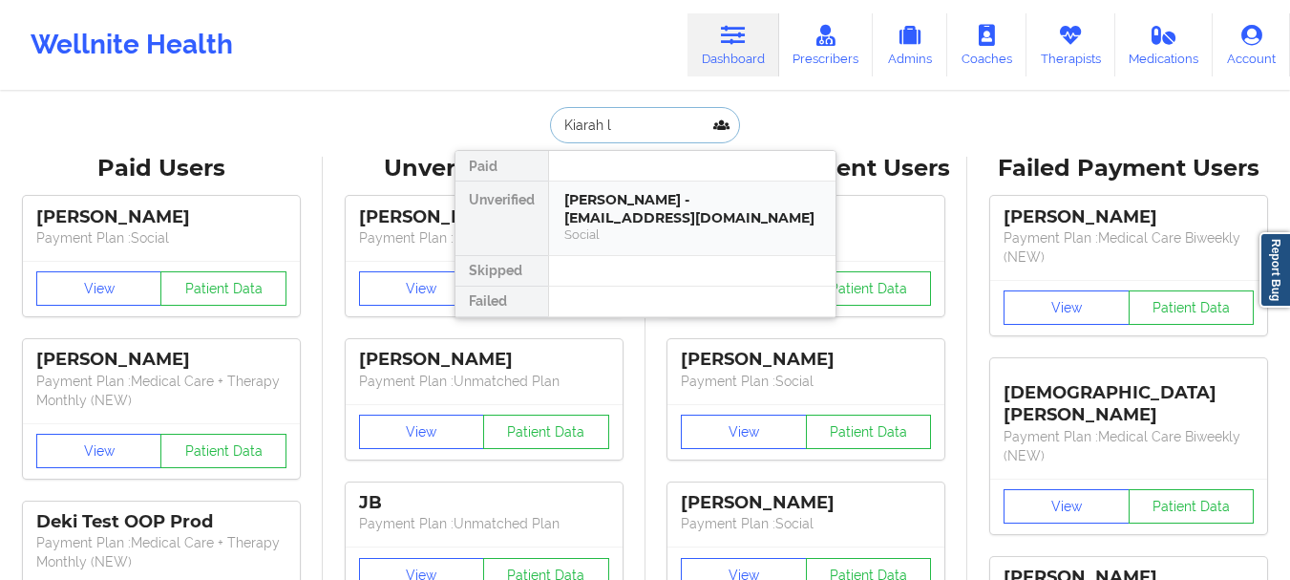
click at [667, 202] on div "[PERSON_NAME] - [EMAIL_ADDRESS][DOMAIN_NAME]" at bounding box center [692, 208] width 256 height 35
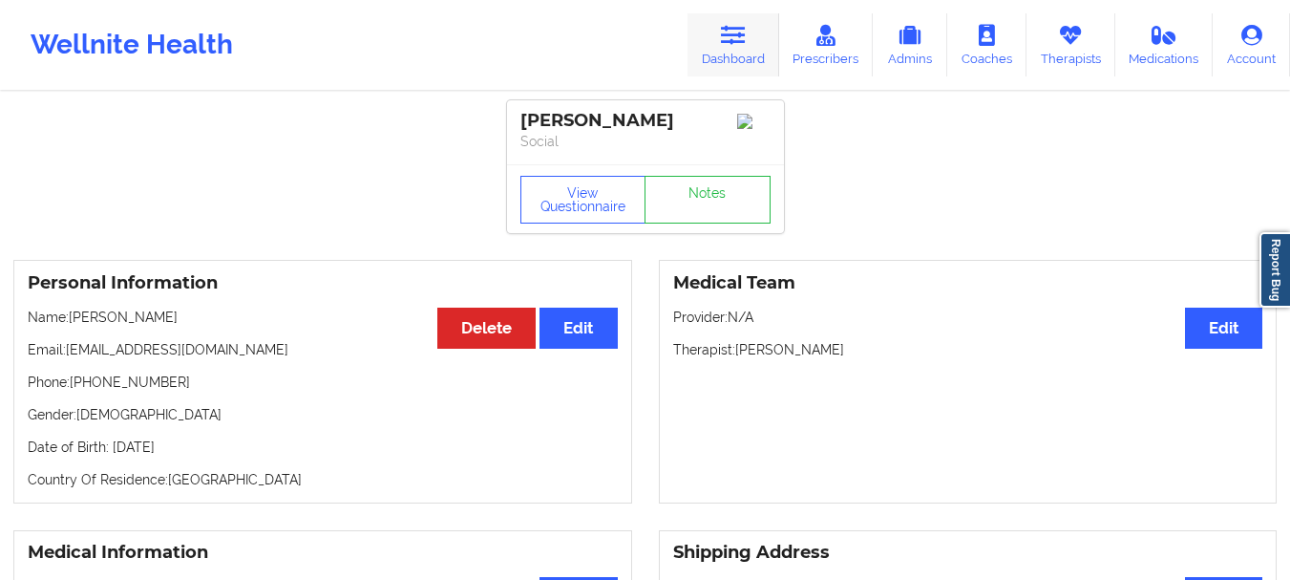
click at [757, 45] on link "Dashboard" at bounding box center [733, 44] width 92 height 63
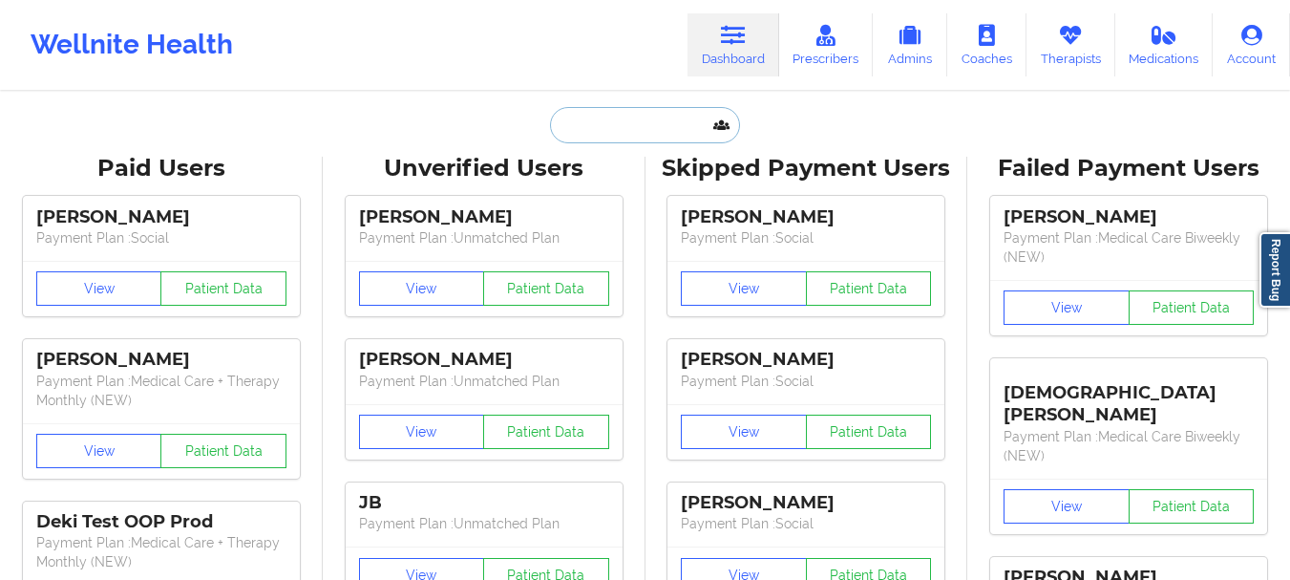
click at [624, 134] on input "text" at bounding box center [644, 125] width 189 height 36
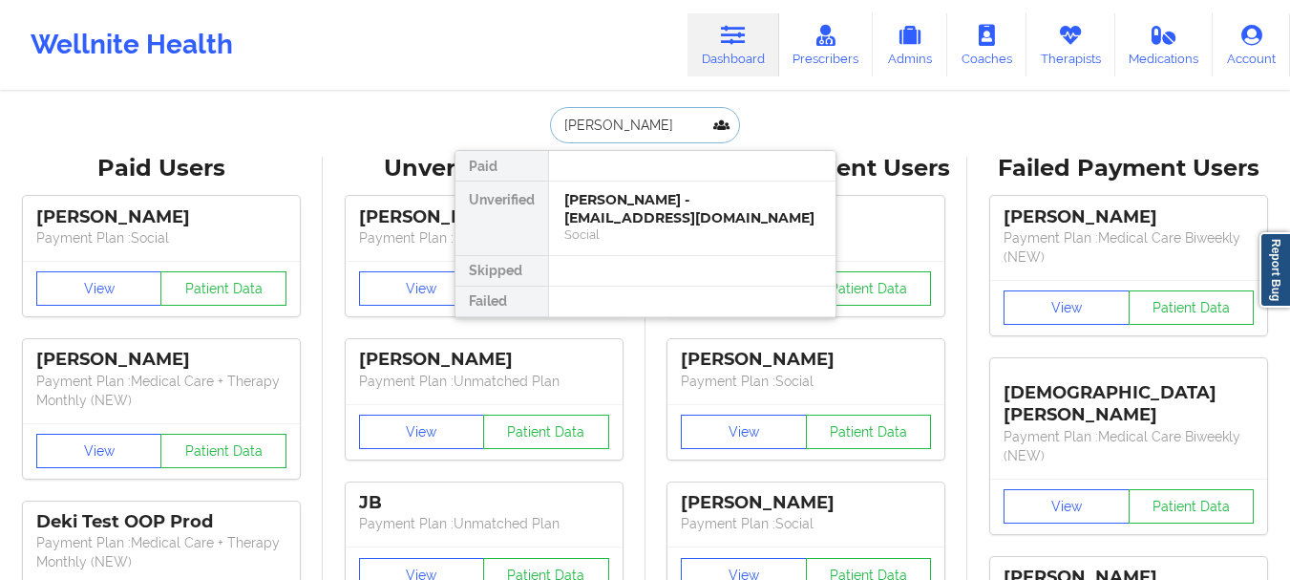
type input "[PERSON_NAME]"
click at [643, 202] on div "[PERSON_NAME] - [EMAIL_ADDRESS][DOMAIN_NAME]" at bounding box center [692, 208] width 256 height 35
